Goal: Check status: Check status

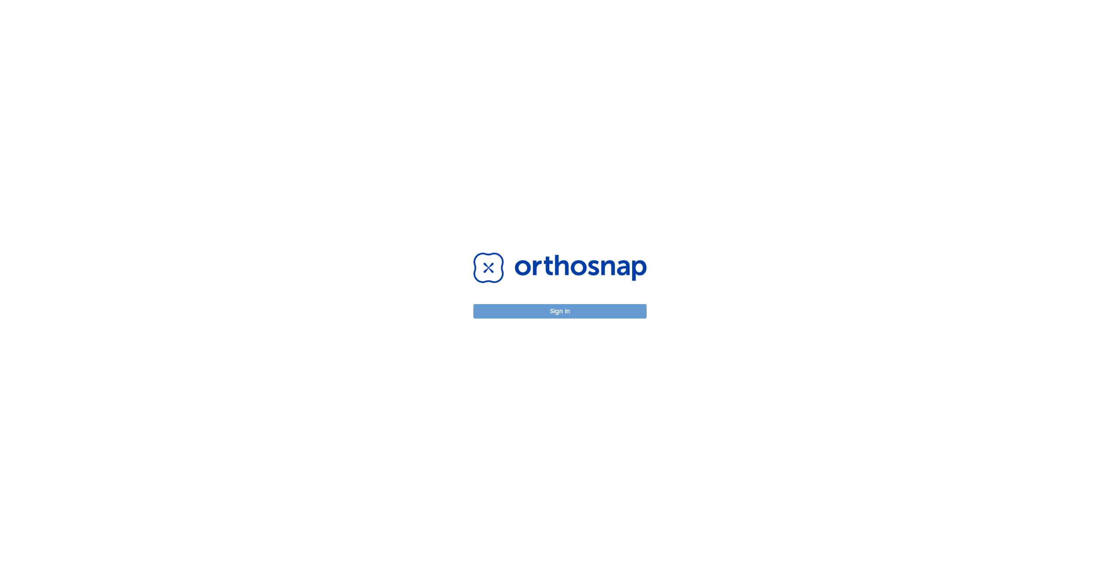
click at [558, 312] on button "Sign in" at bounding box center [559, 311] width 173 height 14
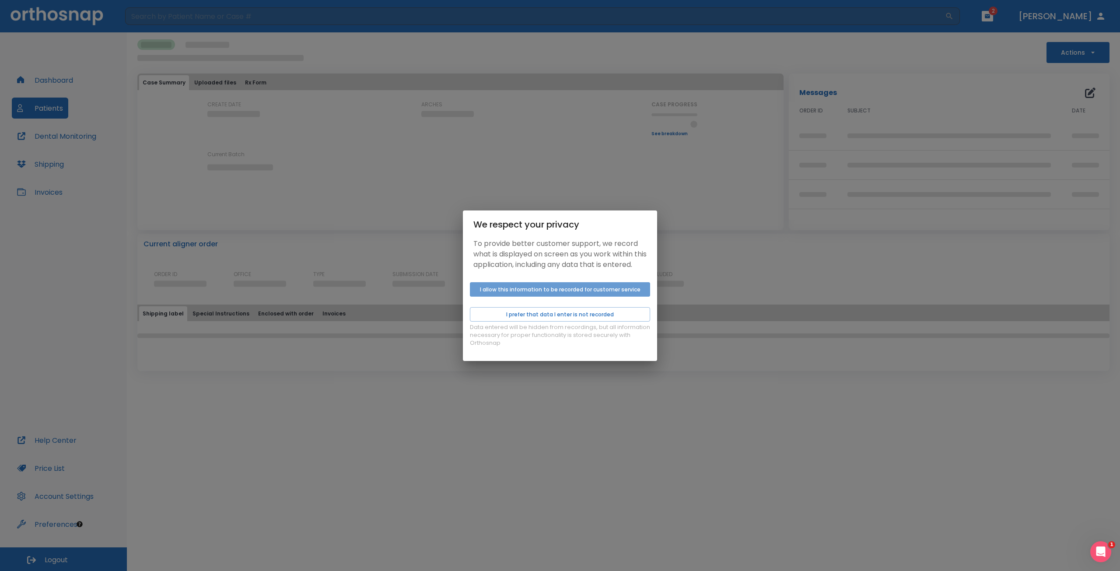
click at [550, 295] on button "I allow this information to be recorded for customer service" at bounding box center [560, 289] width 180 height 14
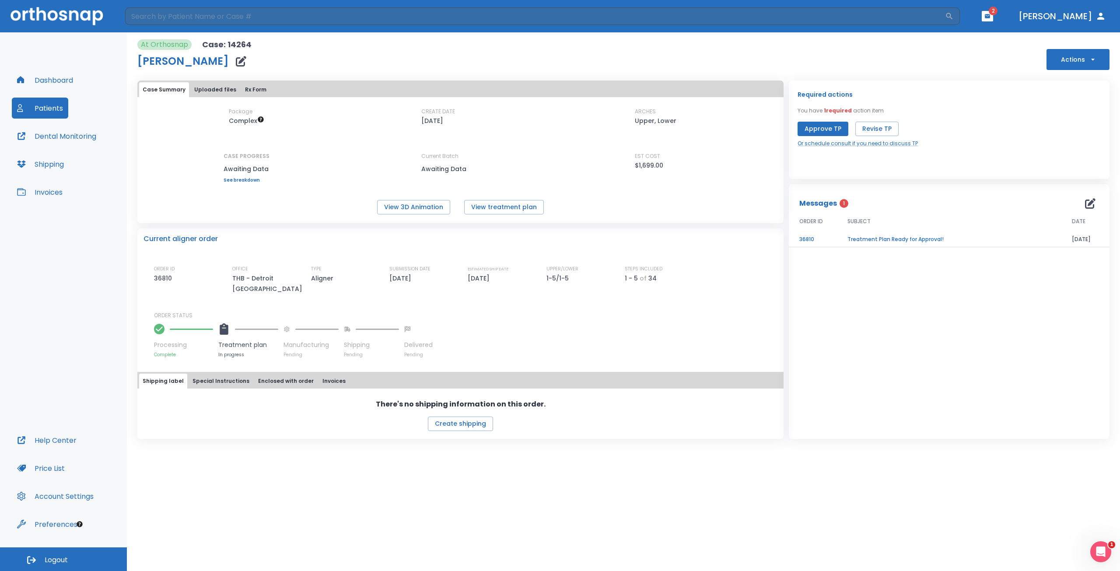
click at [210, 85] on button "Uploaded files" at bounding box center [215, 89] width 49 height 15
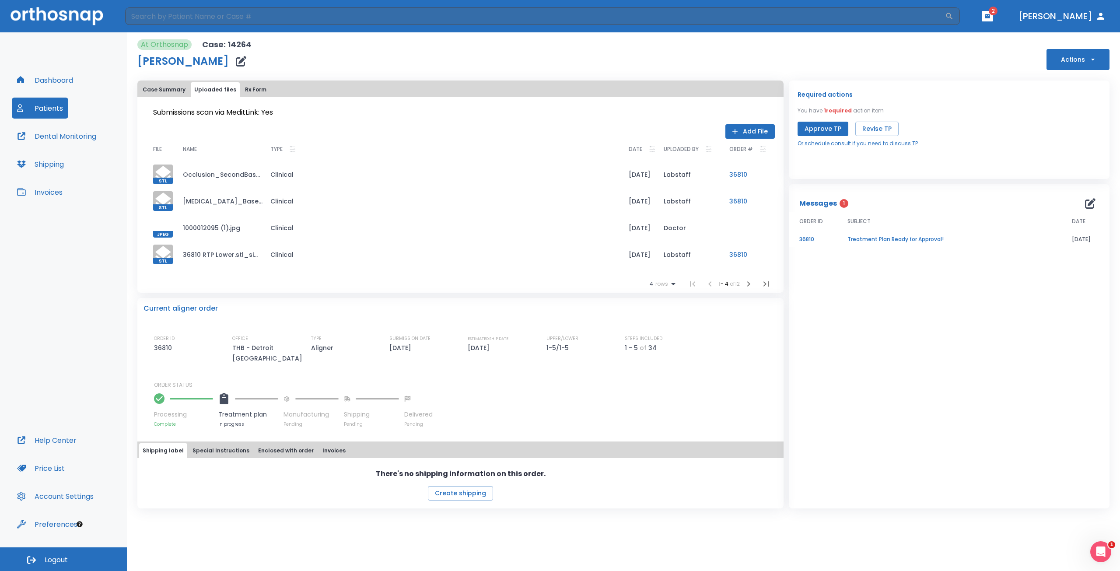
click at [165, 229] on div at bounding box center [163, 228] width 20 height 20
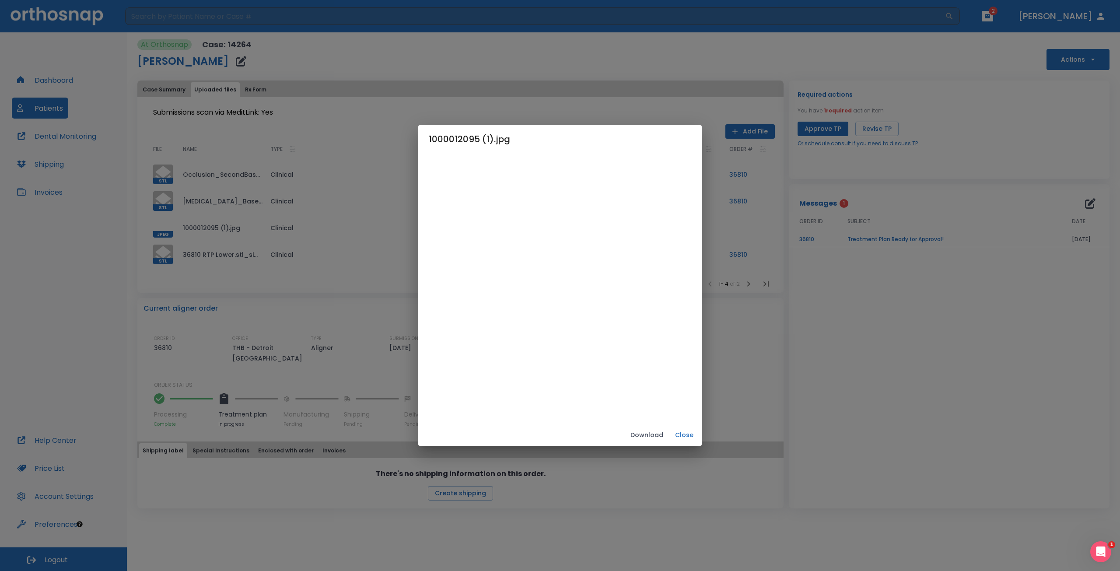
click at [682, 434] on button "Close" at bounding box center [684, 435] width 28 height 14
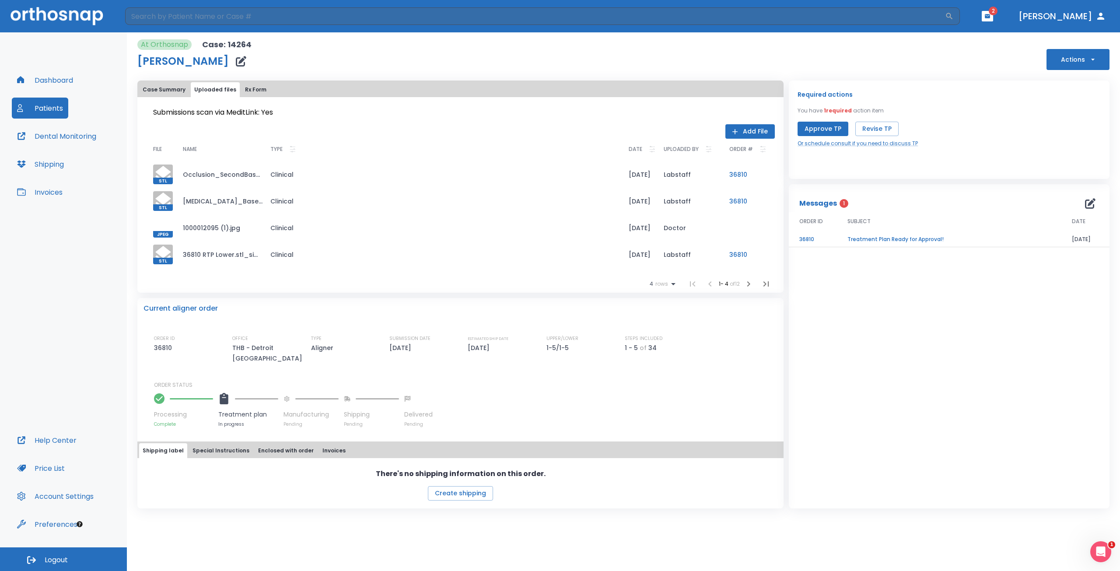
click at [165, 251] on icon at bounding box center [163, 254] width 16 height 17
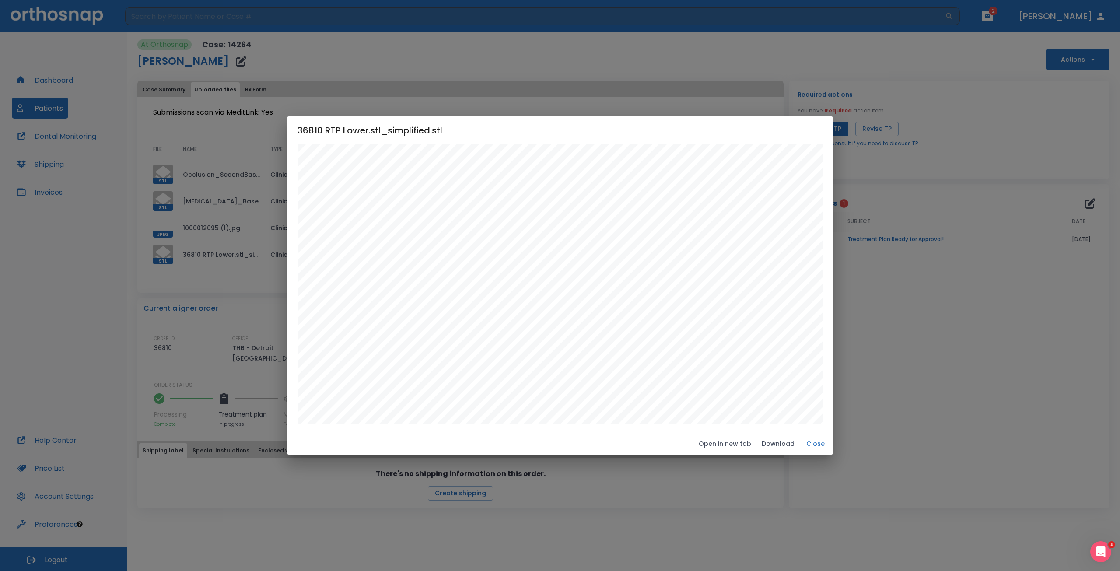
click at [812, 442] on button "Close" at bounding box center [816, 444] width 28 height 14
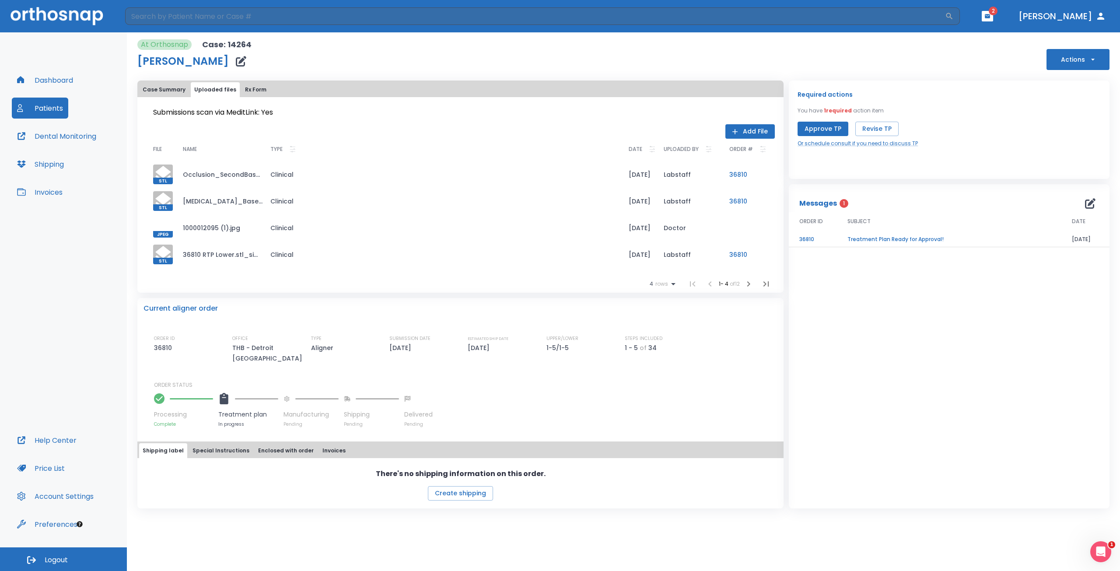
click at [161, 175] on icon at bounding box center [163, 174] width 16 height 17
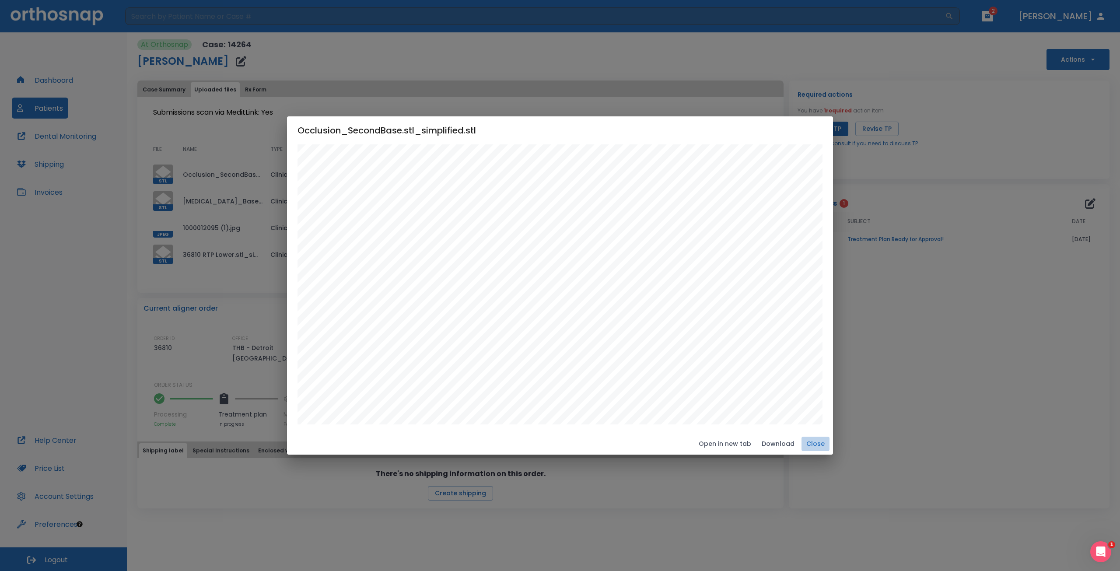
click at [814, 440] on button "Close" at bounding box center [816, 444] width 28 height 14
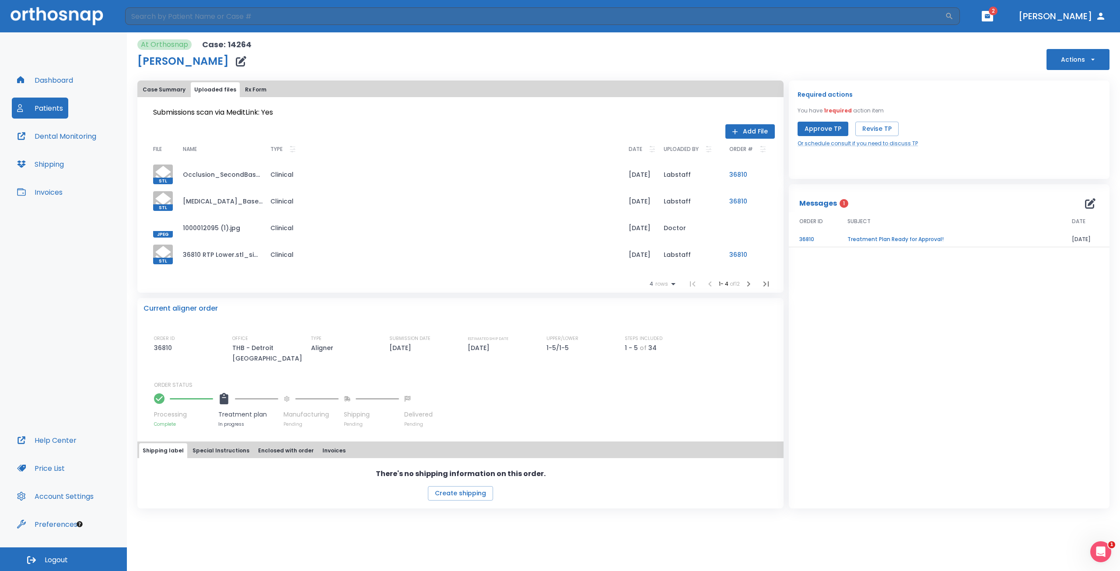
click at [64, 134] on button "Dental Monitoring" at bounding box center [57, 136] width 90 height 21
click at [54, 86] on button "Dashboard" at bounding box center [45, 80] width 67 height 21
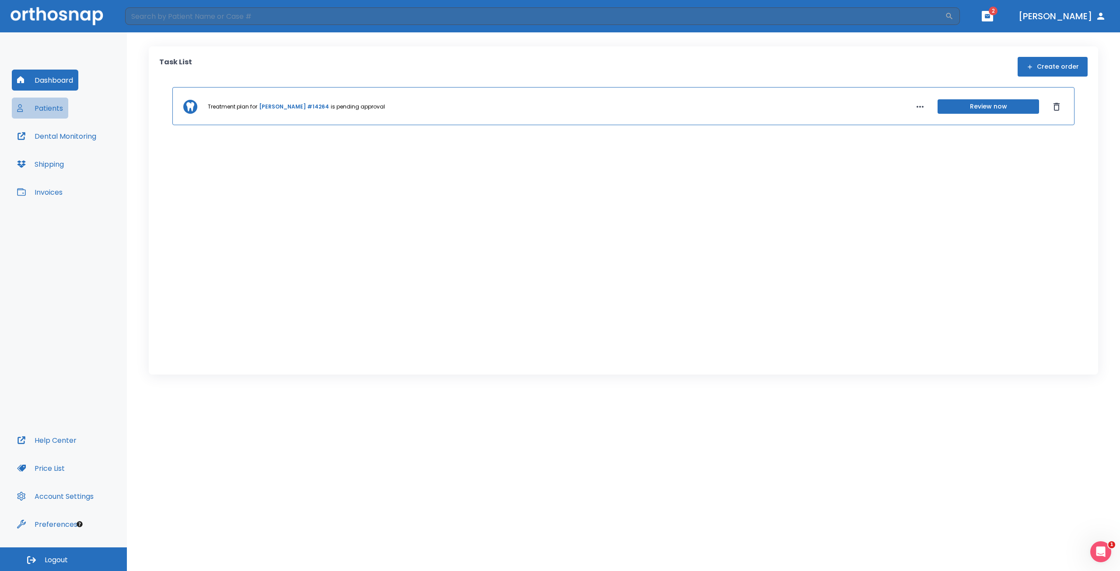
click at [47, 108] on button "Patients" at bounding box center [40, 108] width 56 height 21
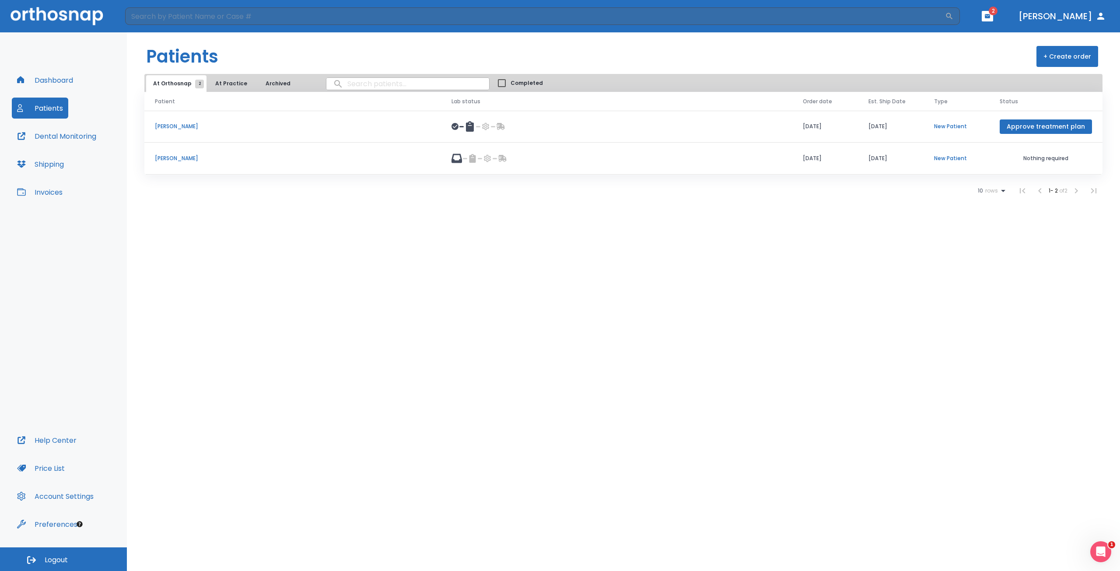
click at [178, 158] on p "Angie Curwick" at bounding box center [293, 158] width 276 height 8
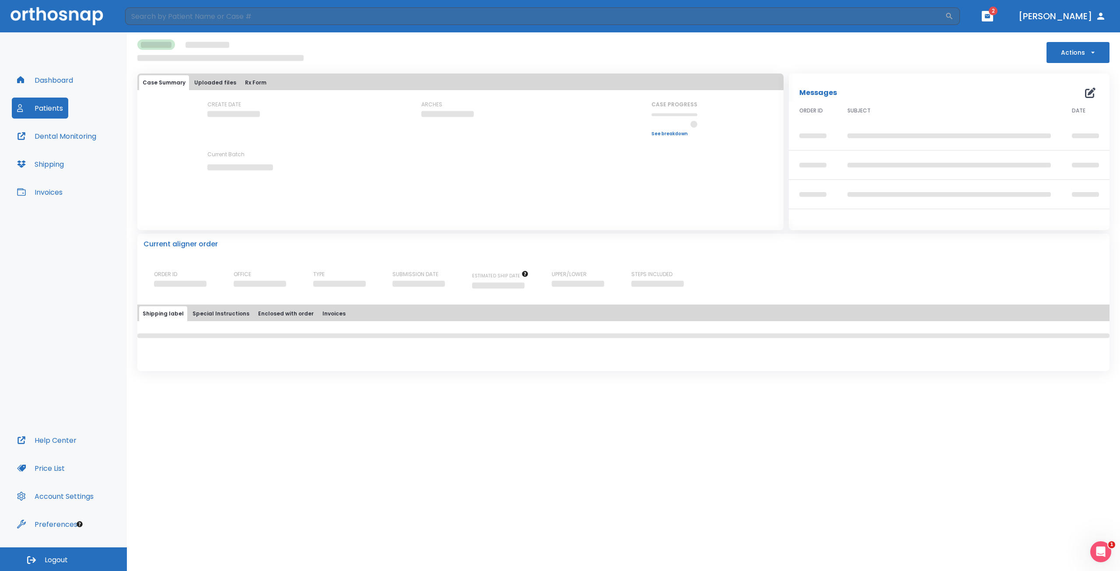
click at [209, 83] on button "Uploaded files" at bounding box center [215, 82] width 49 height 15
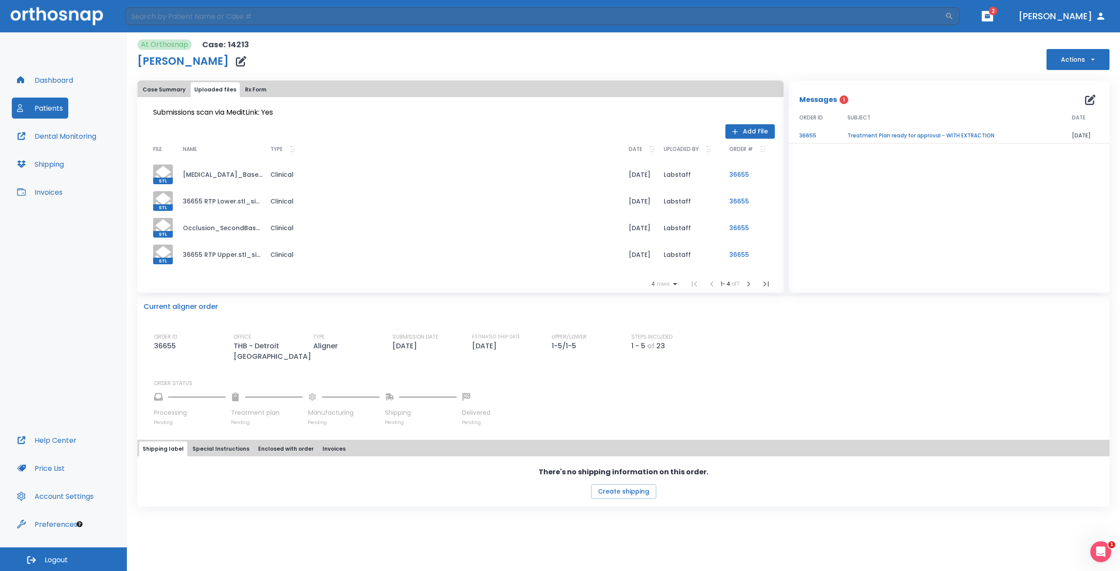
click at [161, 196] on icon at bounding box center [163, 201] width 16 height 17
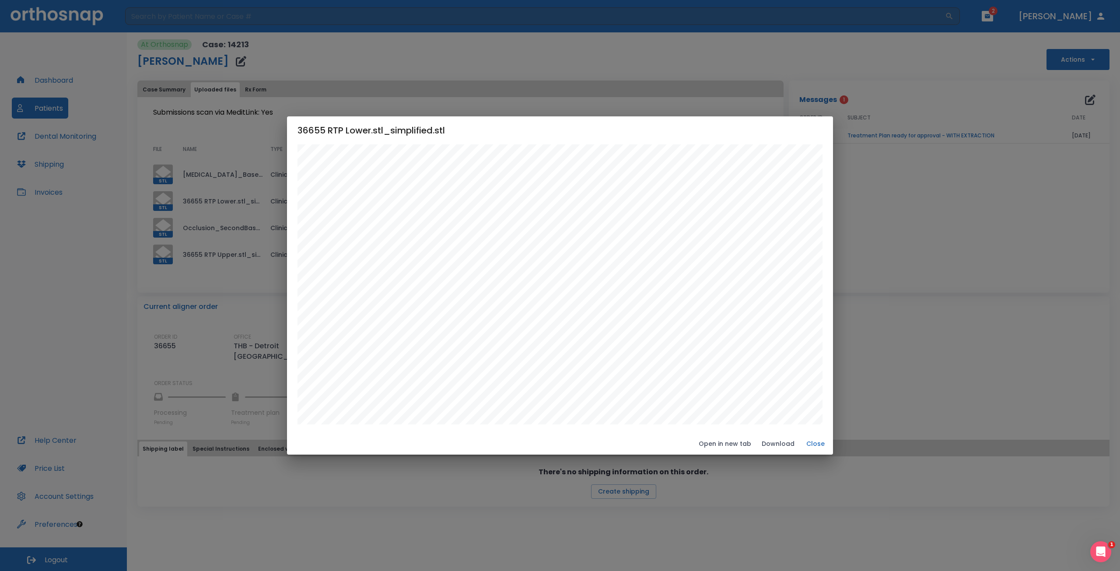
click at [816, 441] on button "Close" at bounding box center [816, 444] width 28 height 14
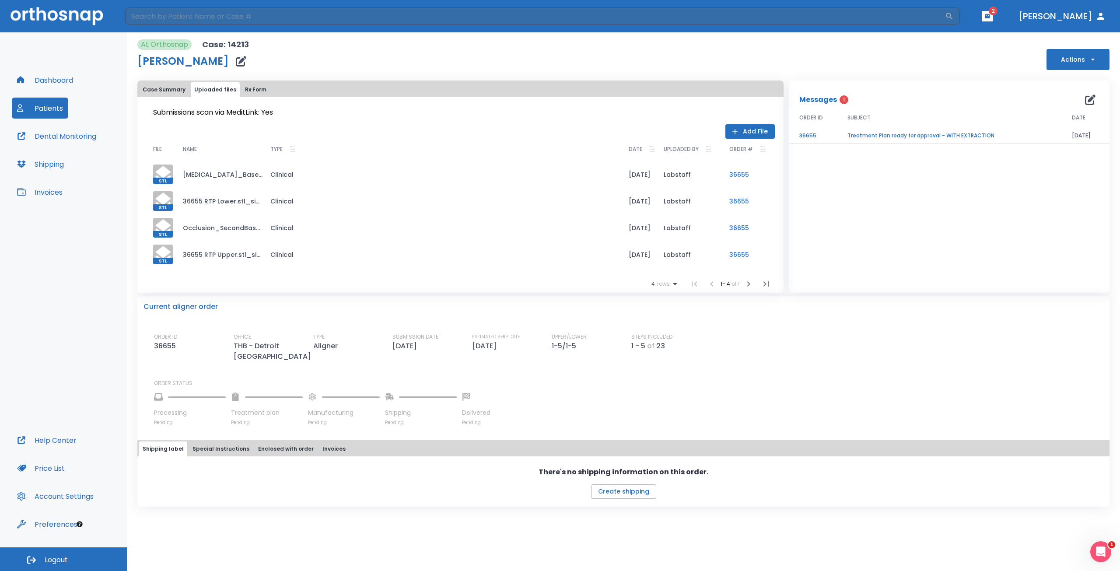
click at [162, 252] on icon at bounding box center [163, 254] width 16 height 17
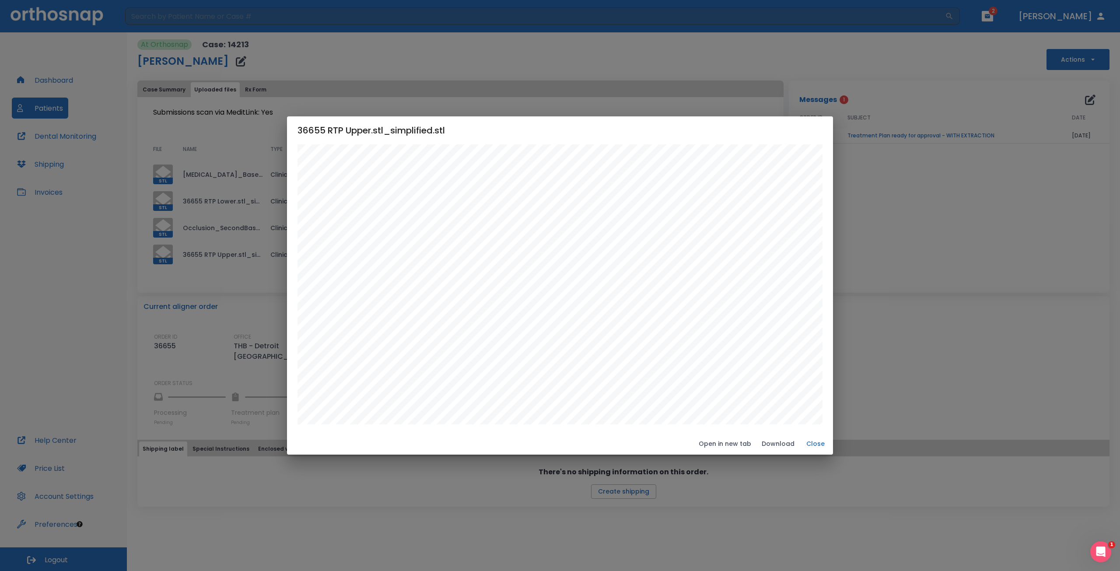
click at [815, 445] on button "Close" at bounding box center [816, 444] width 28 height 14
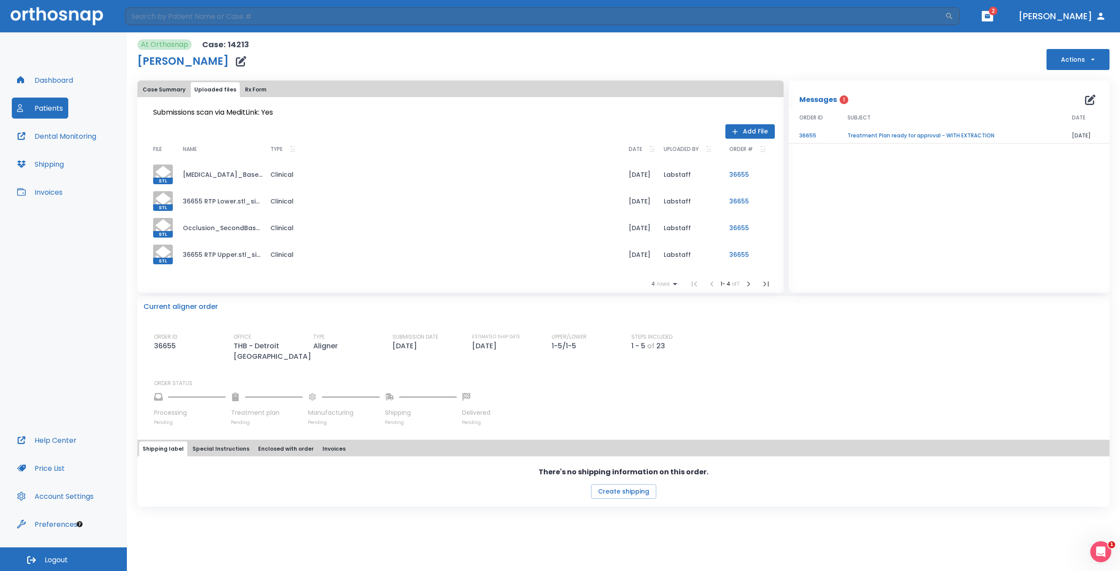
click at [162, 169] on icon at bounding box center [163, 174] width 16 height 17
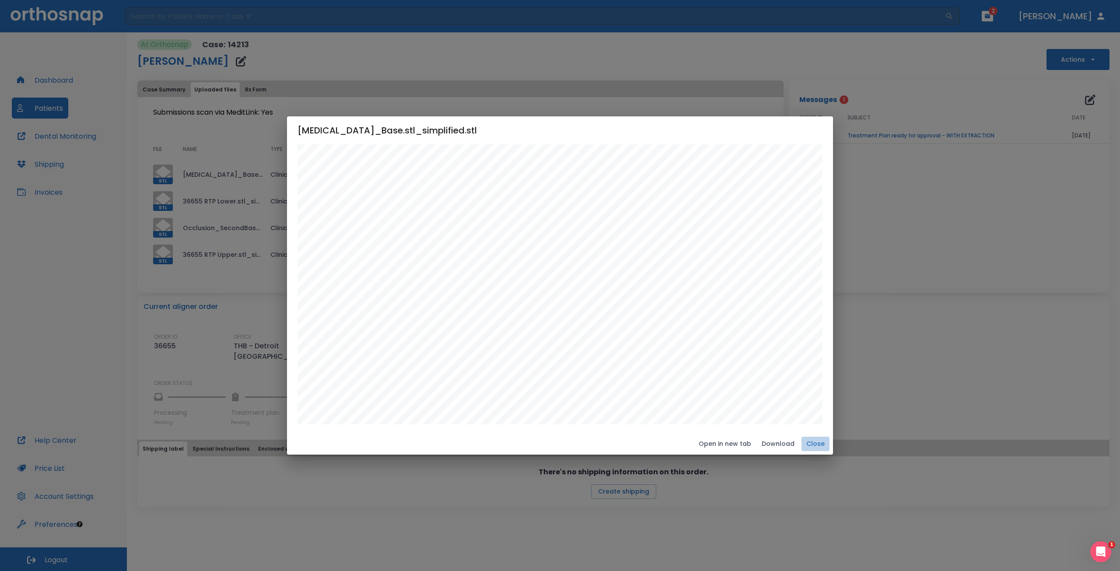
click at [815, 446] on button "Close" at bounding box center [816, 444] width 28 height 14
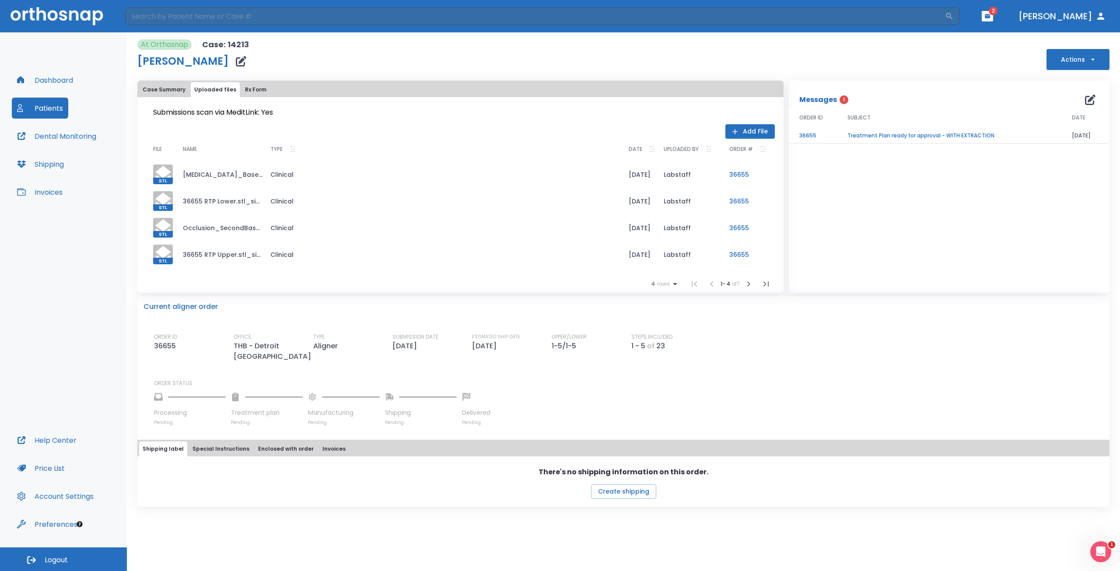
click at [161, 230] on icon at bounding box center [163, 227] width 21 height 21
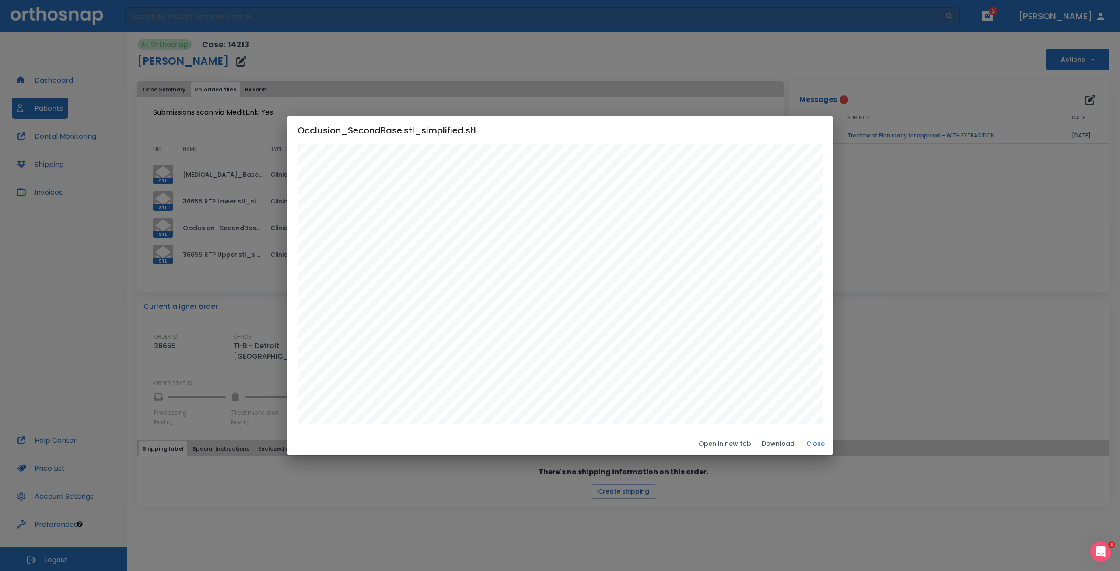
click at [813, 442] on button "Close" at bounding box center [816, 444] width 28 height 14
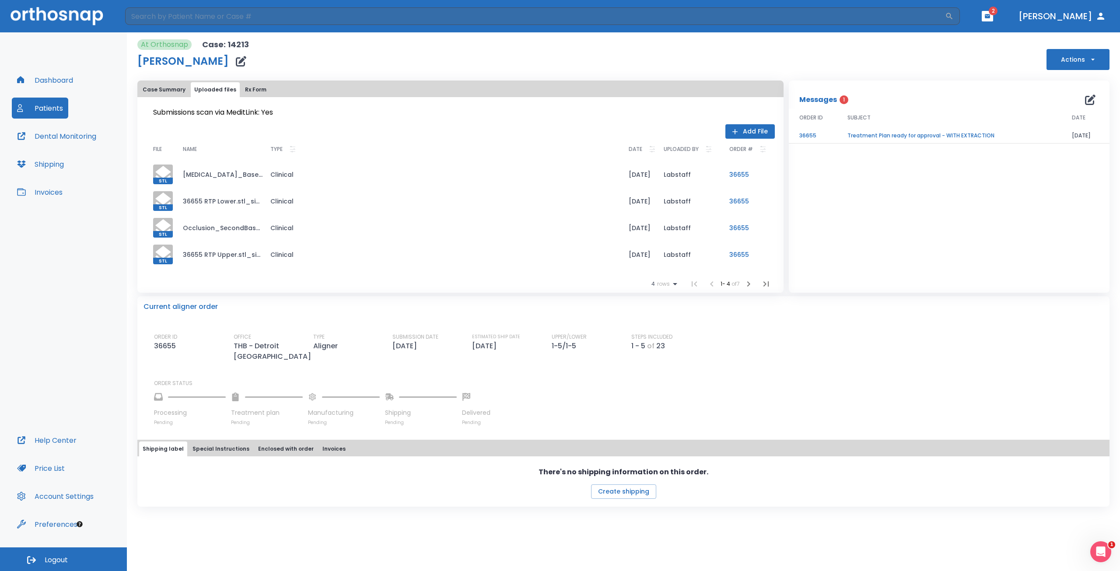
click at [872, 134] on td "Treatment Plan ready for approval - WITH EXTRACTION" at bounding box center [949, 135] width 224 height 15
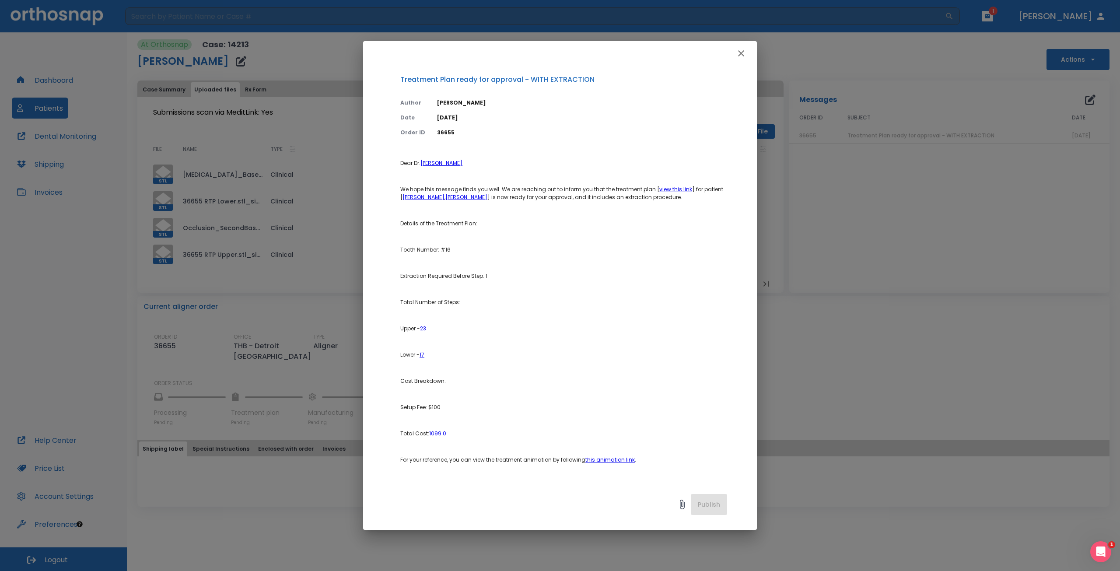
click at [670, 188] on link "view this link" at bounding box center [675, 189] width 33 height 7
click at [601, 459] on link "this animation link" at bounding box center [609, 459] width 49 height 7
click at [741, 49] on icon "button" at bounding box center [741, 53] width 11 height 11
